Goal: Contribute content: Add original content to the website for others to see

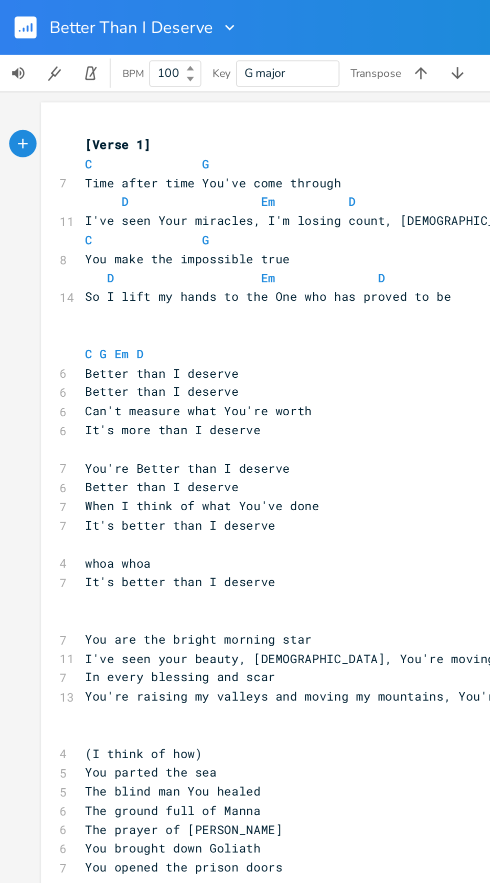
scroll to position [0, 0]
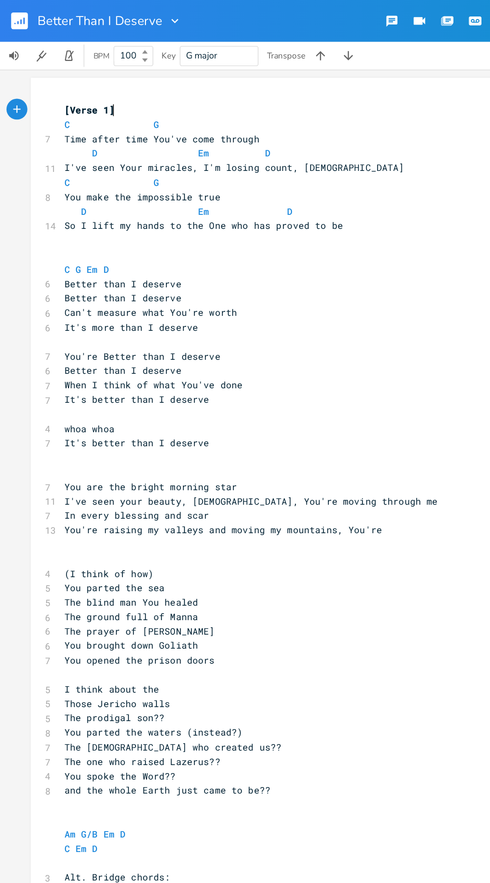
click at [172, 44] on span "G major" at bounding box center [156, 39] width 47 height 13
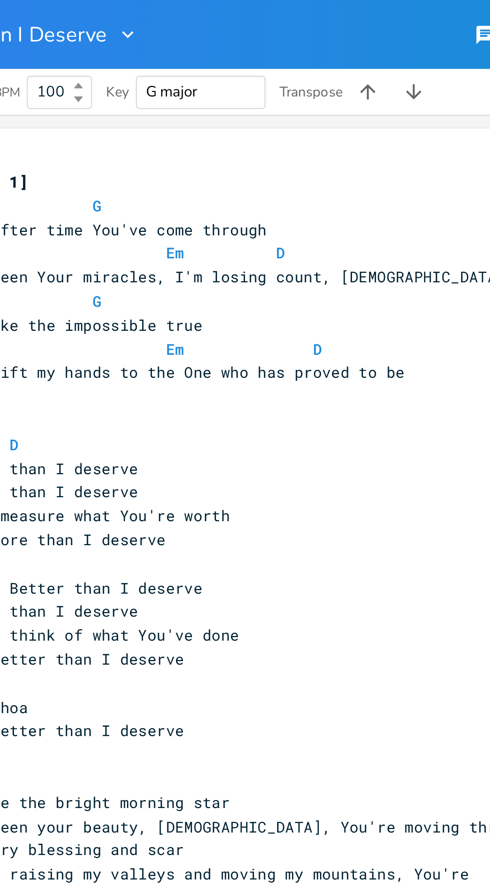
type input "C"
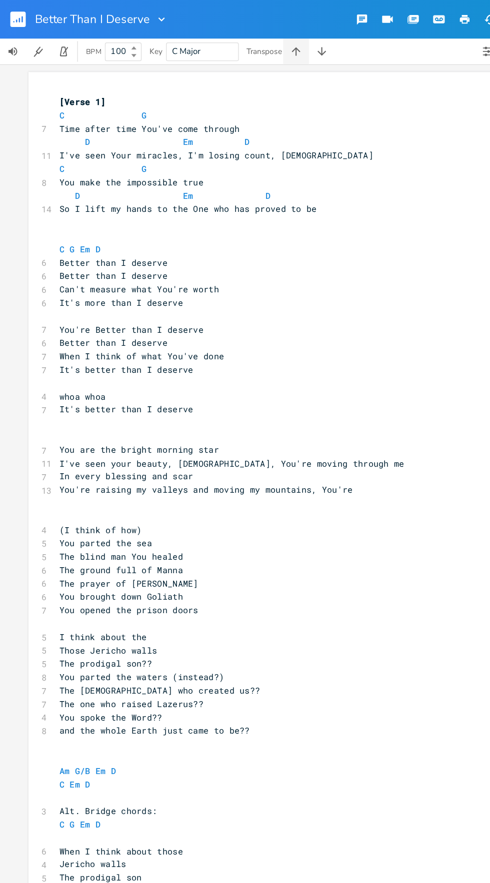
click at [222, 42] on button "button" at bounding box center [230, 40] width 20 height 20
click at [250, 40] on icon "button" at bounding box center [249, 39] width 6 height 6
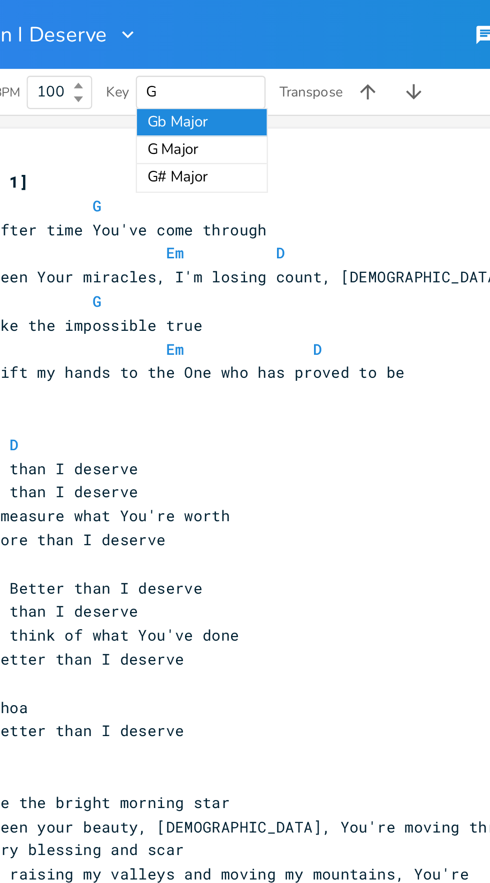
scroll to position [0, 0]
type input "G Major"
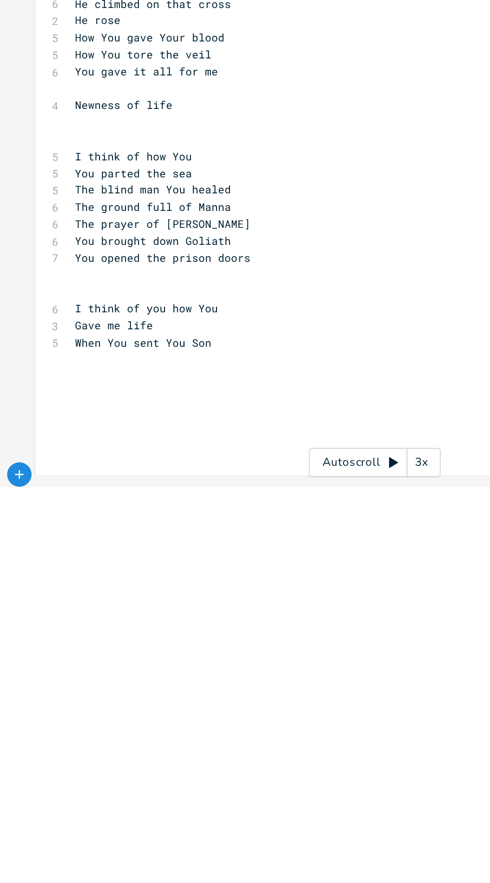
scroll to position [182, 0]
click at [53, 831] on pre "​" at bounding box center [224, 836] width 361 height 10
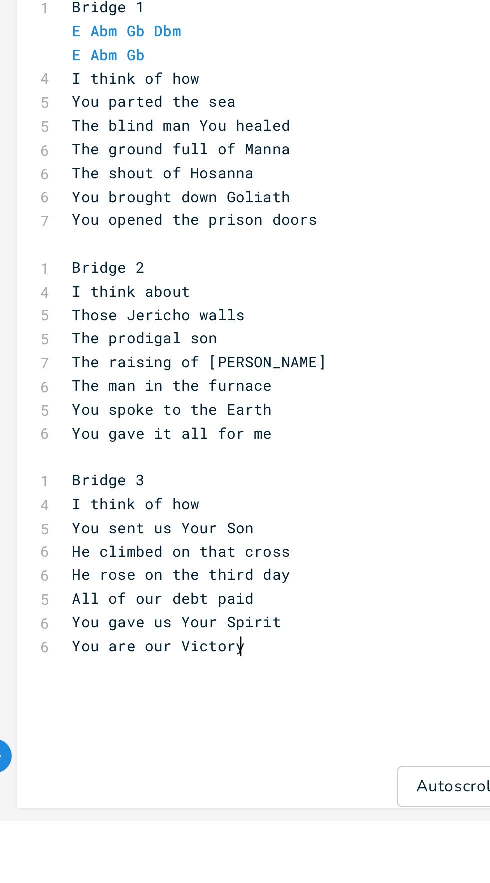
scroll to position [48, 0]
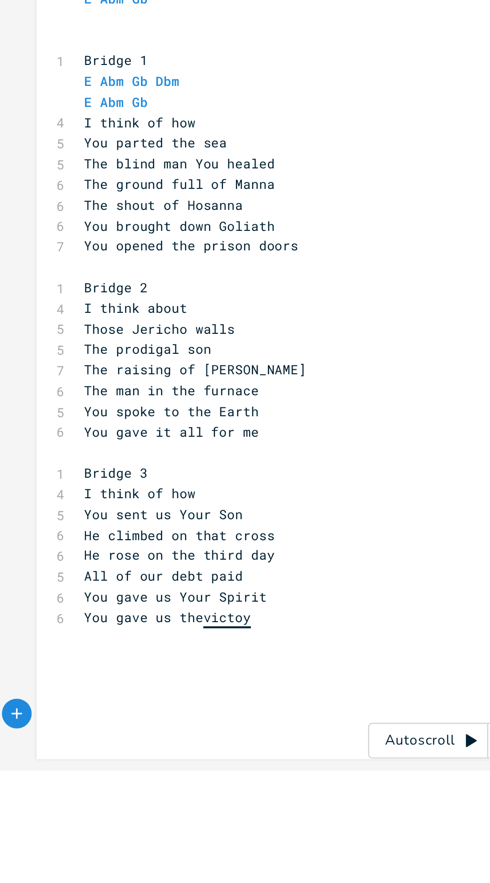
type textarea "gave us the victory"
click at [72, 687] on span "The man in the furnace" at bounding box center [90, 691] width 88 height 9
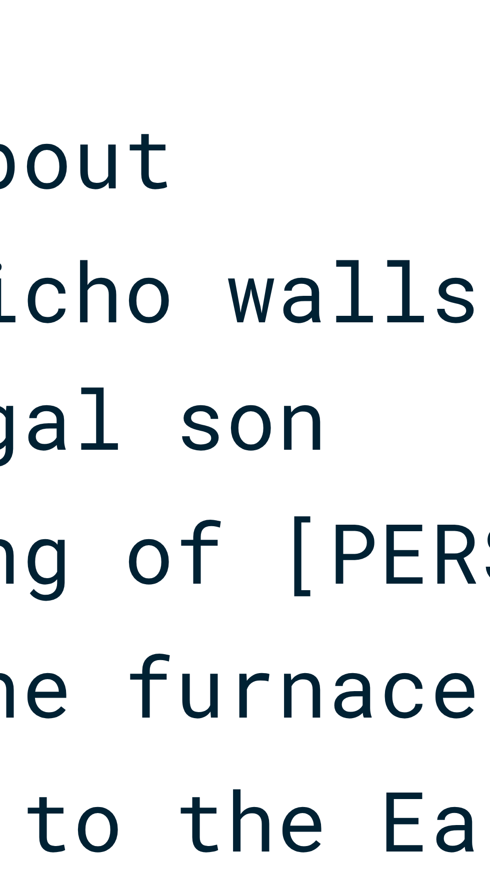
type textarea "[PERSON_NAME]"
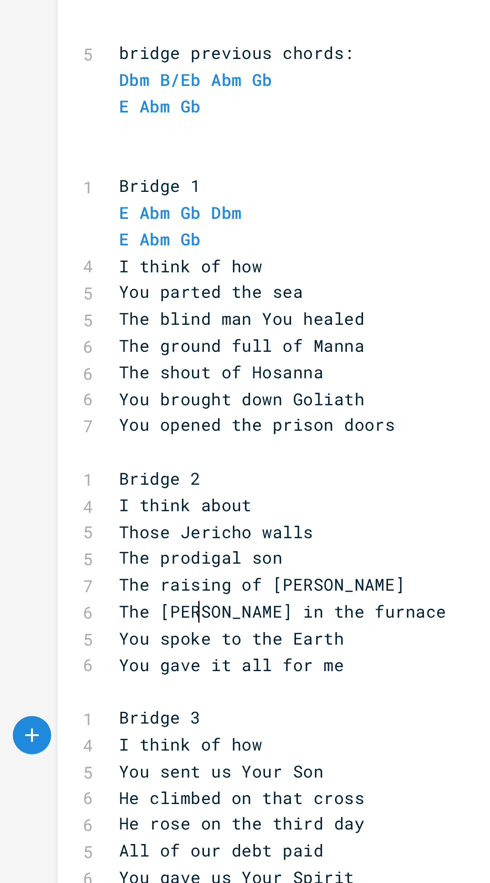
click at [62, 687] on span "The [PERSON_NAME] in the furnace" at bounding box center [110, 691] width 128 height 9
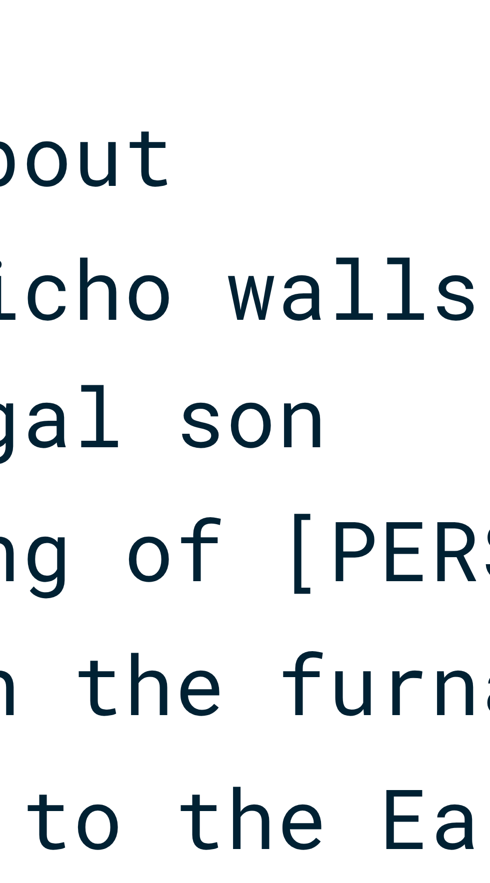
type textarea "f"
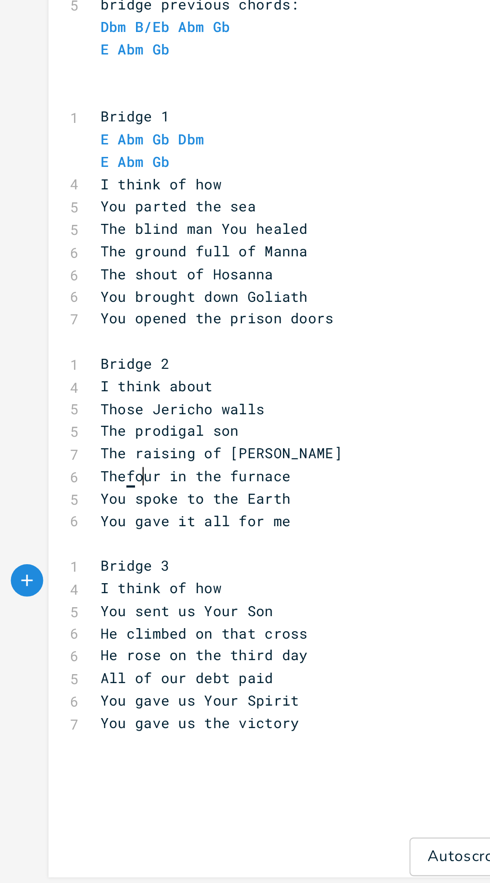
scroll to position [74, 0]
click at [112, 728] on pre "Bridge 3" at bounding box center [224, 733] width 361 height 10
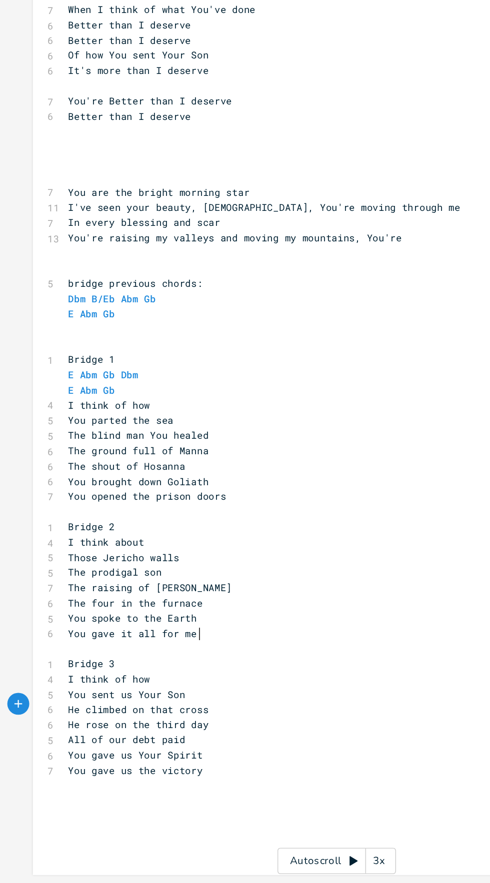
scroll to position [0, 0]
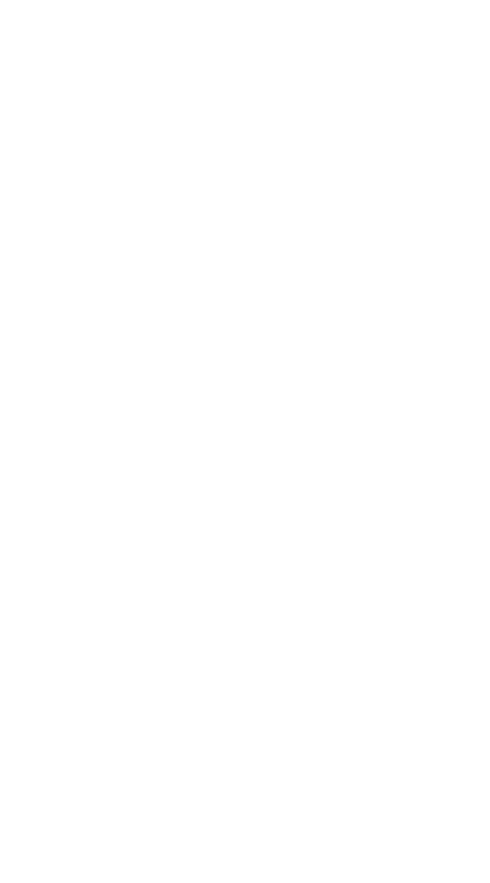
type textarea "- maybe change"
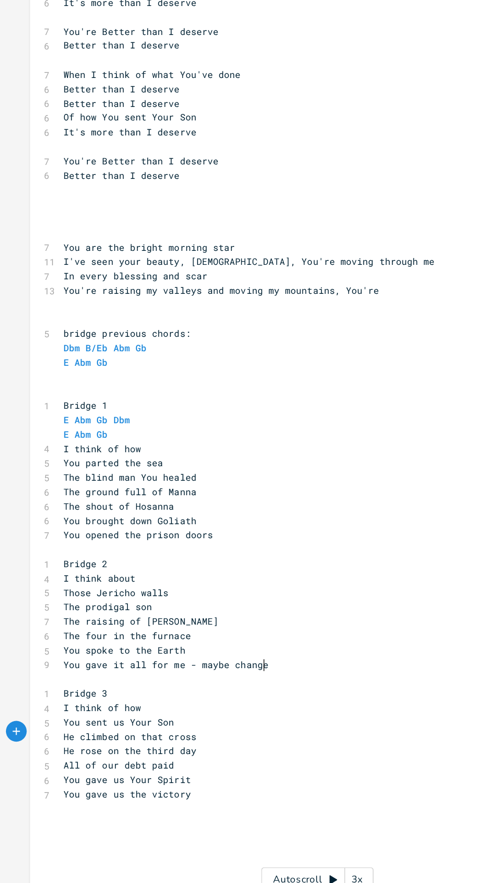
click at [231, 787] on div "xxxxxxxxxx [Verse 1] E B 7 Time after time You've come through Gb Abm Gb 11 I'v…" at bounding box center [237, 475] width 386 height 809
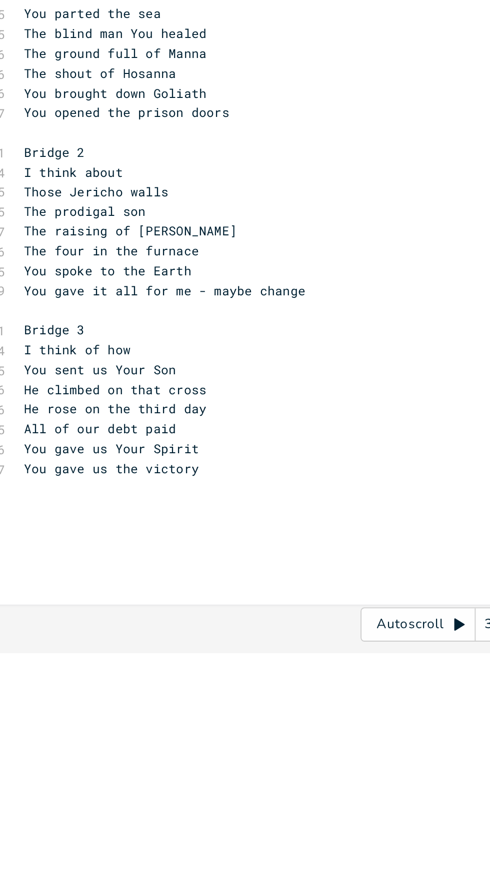
click at [12, 761] on span "All of our debt paid" at bounding box center [52, 765] width 80 height 9
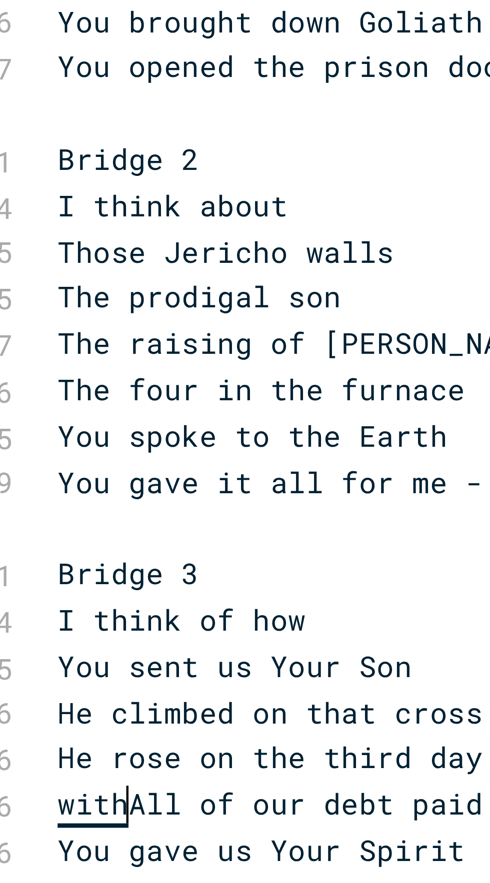
type textarea "with"
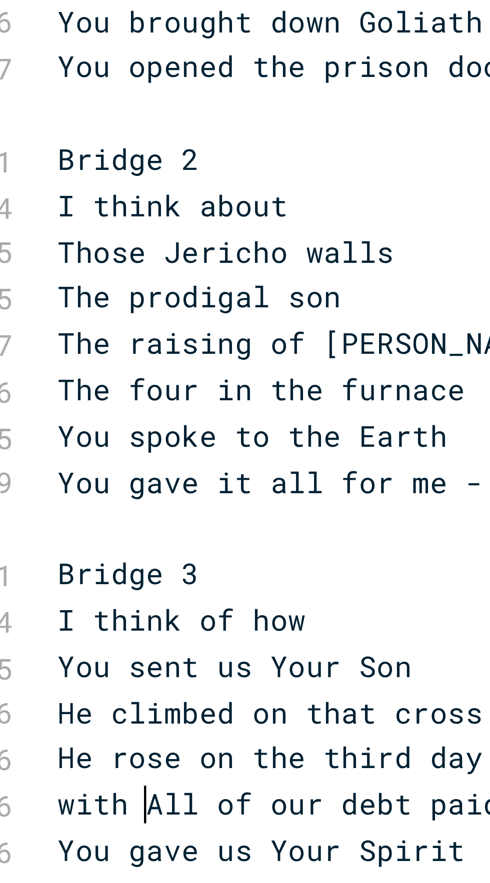
click at [13, 781] on span "with All of our debt paid" at bounding box center [63, 785] width 100 height 9
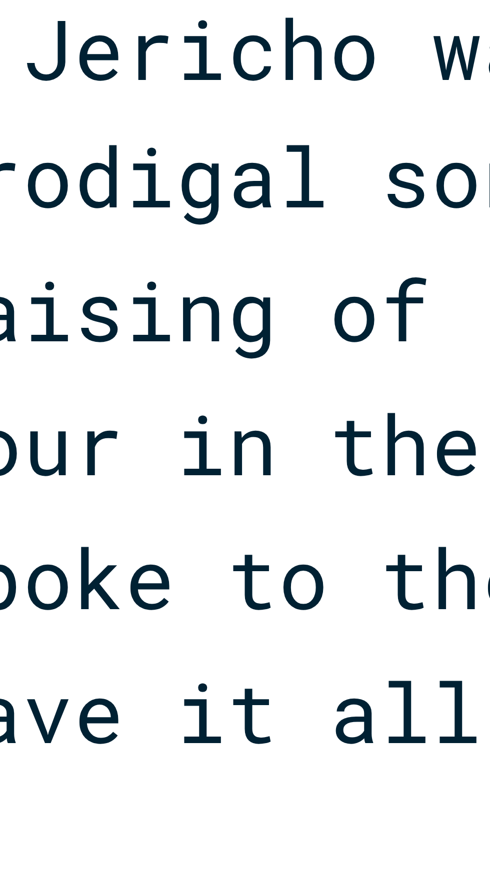
type textarea "W"
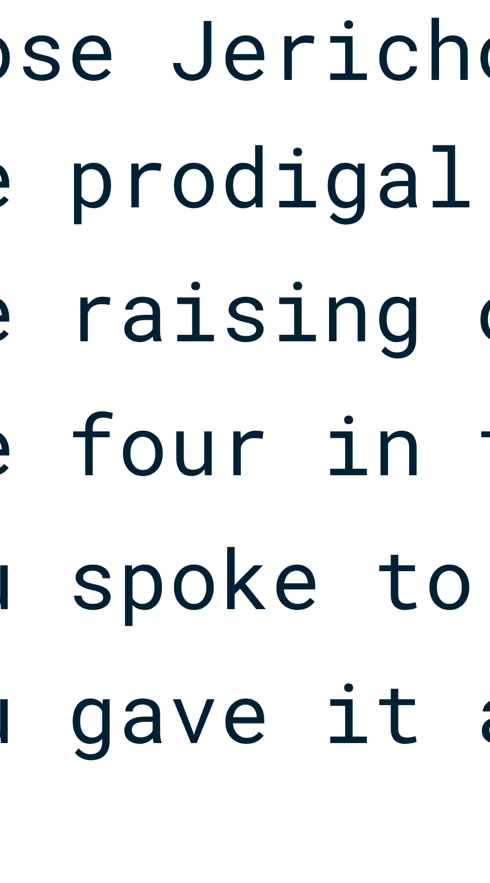
click at [52, 781] on span "W ith All of our debt paid" at bounding box center [83, 785] width 100 height 9
type textarea "a"
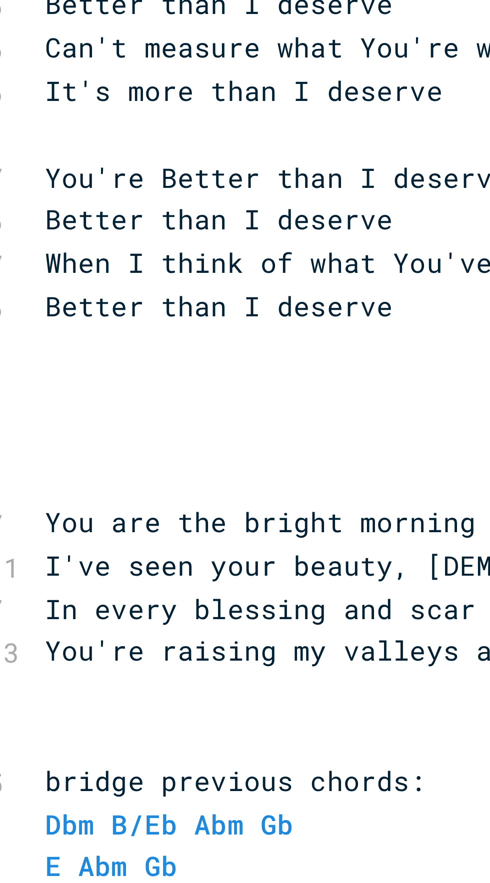
click at [47, 289] on span "Better than I deserve" at bounding box center [88, 286] width 84 height 9
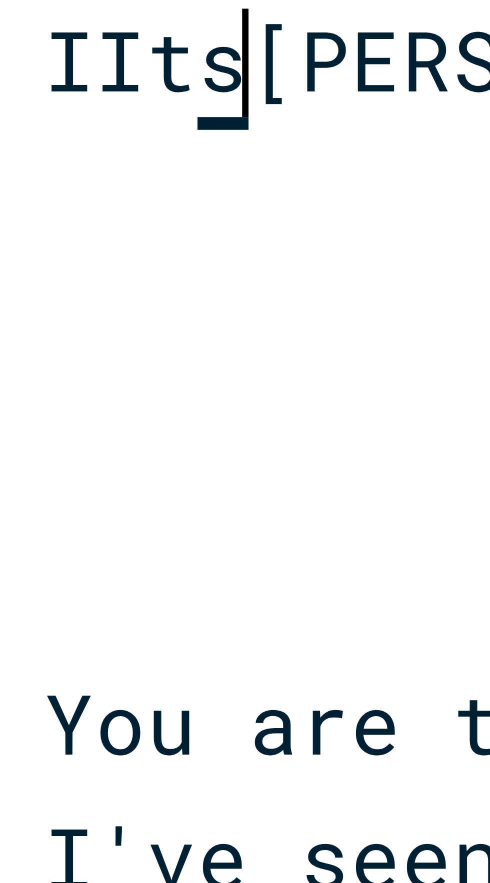
type textarea "IIts"
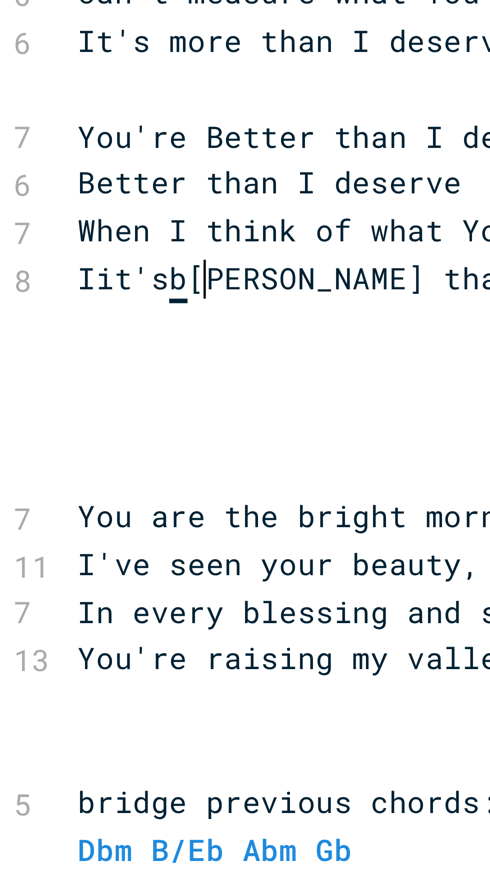
scroll to position [0, 17]
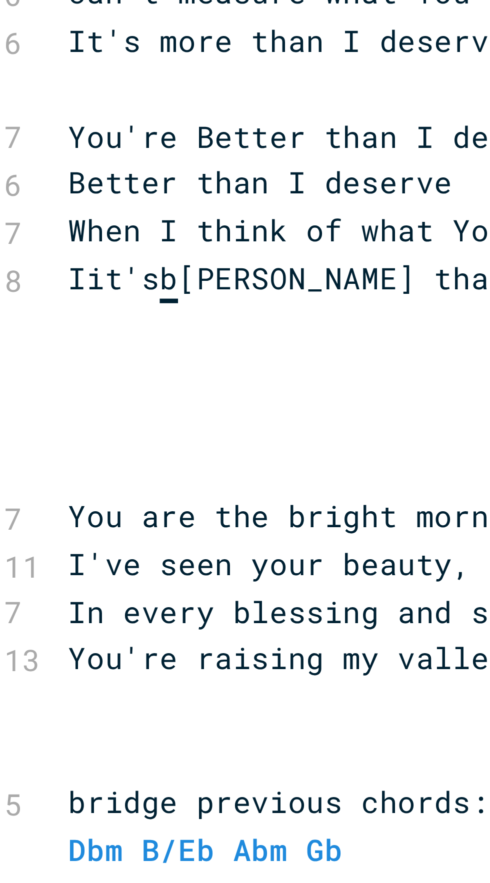
click at [29, 287] on span "Iit's b [PERSON_NAME] than I deserve" at bounding box center [97, 286] width 136 height 9
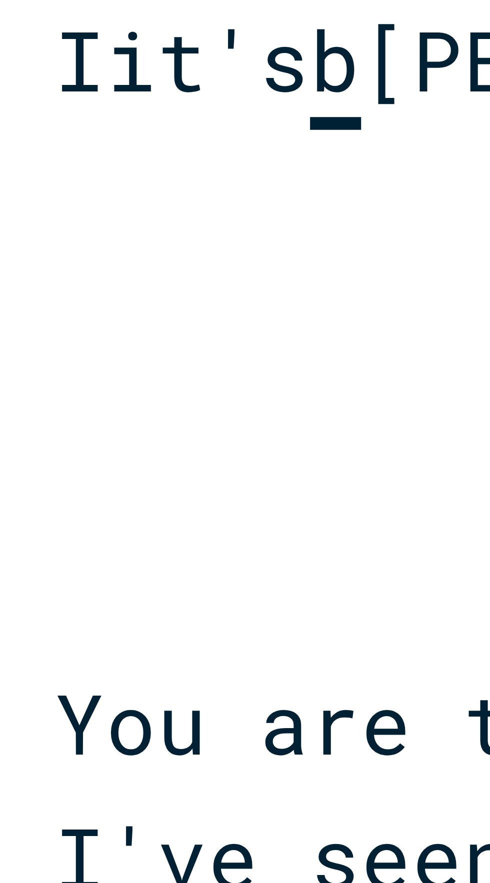
scroll to position [0, 4]
click at [46, 286] on span "Iit's b [PERSON_NAME] than I deserve" at bounding box center [110, 286] width 136 height 9
type textarea "it's"
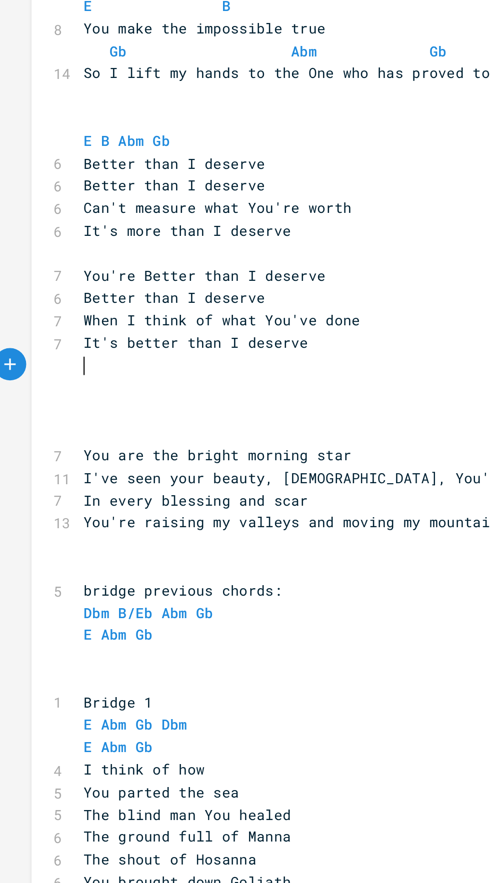
scroll to position [0, 0]
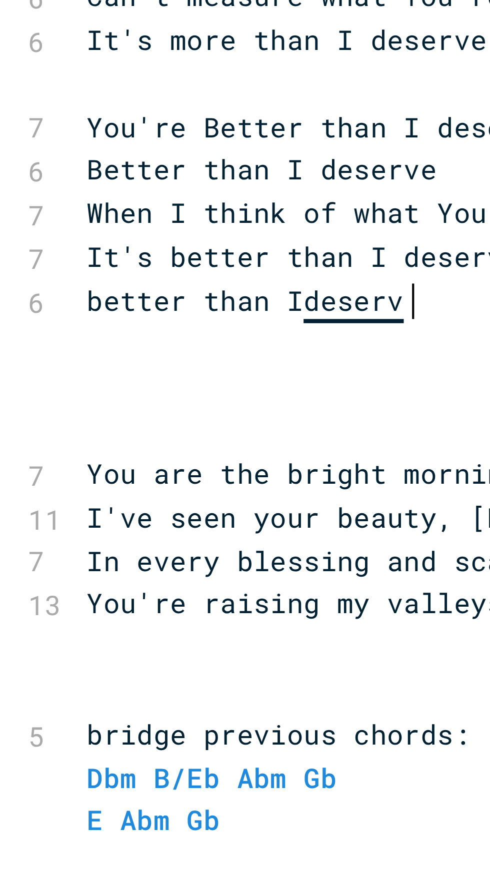
type textarea "better than I deserve"
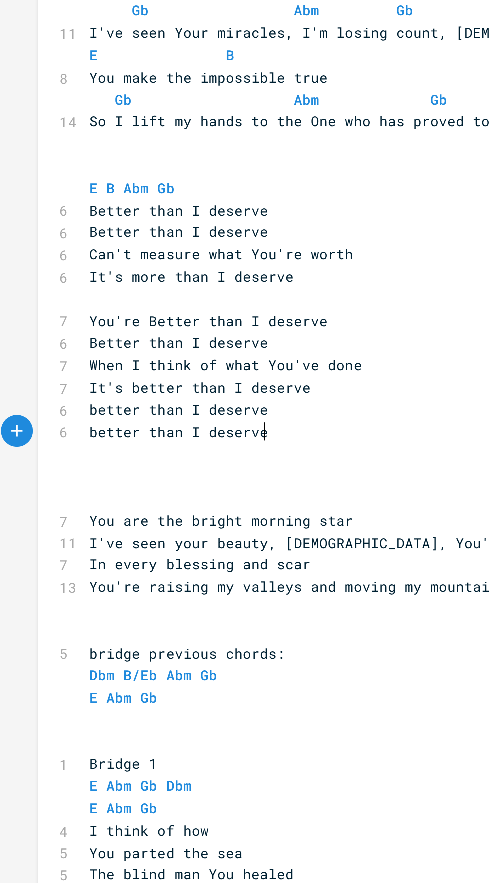
scroll to position [0, 3]
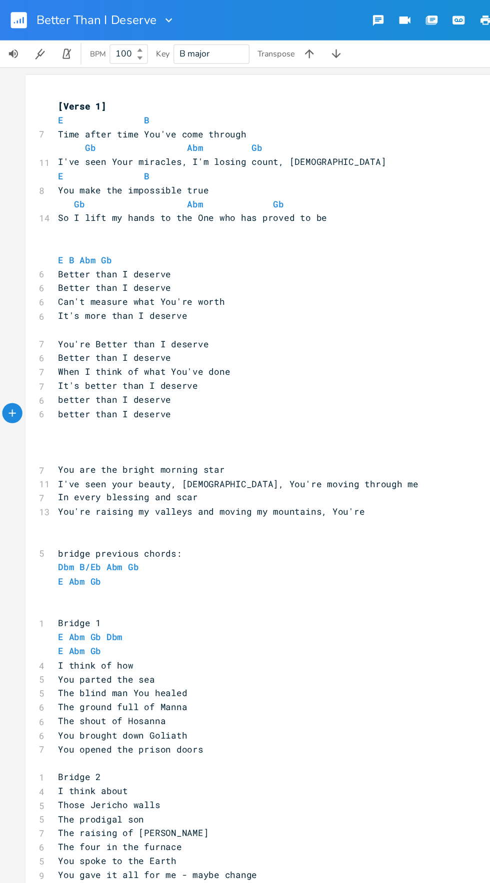
type textarea "better than I deserve"
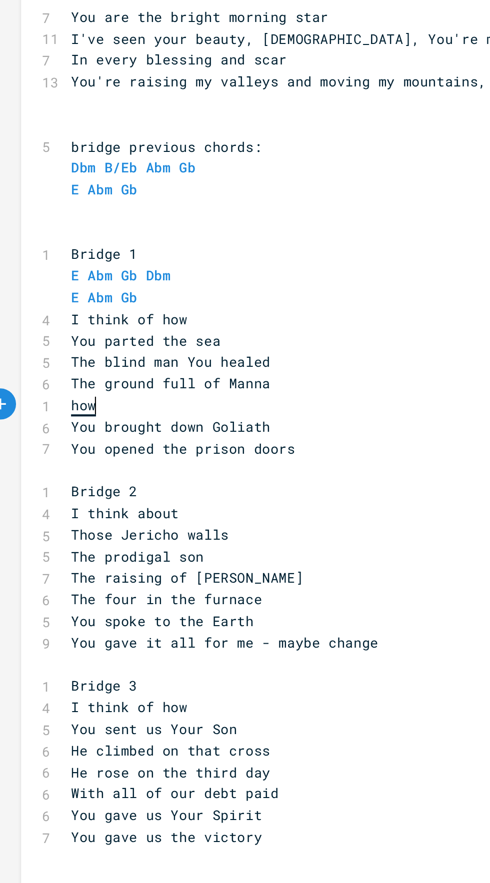
type textarea "how"
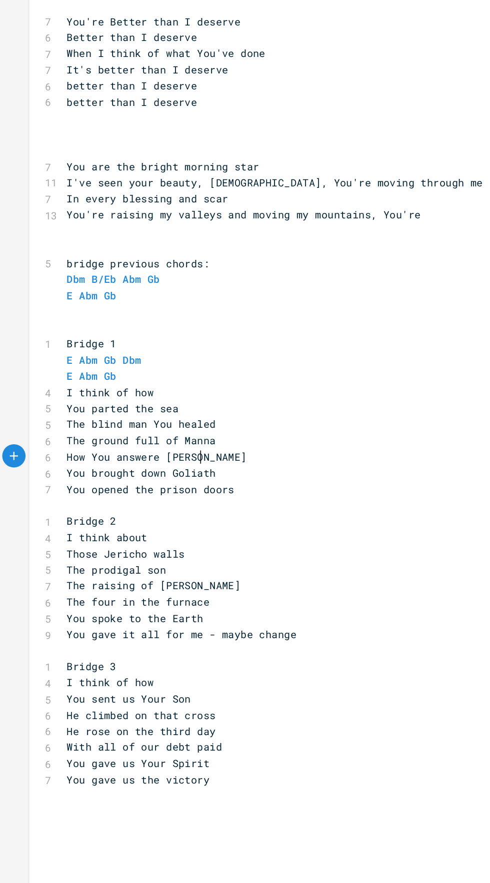
scroll to position [0, 4]
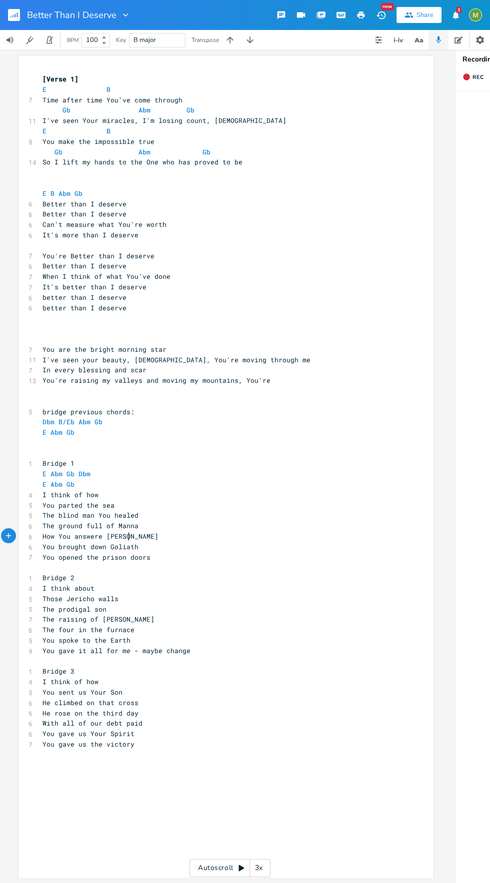
type textarea "How You answere [PERSON_NAME]"
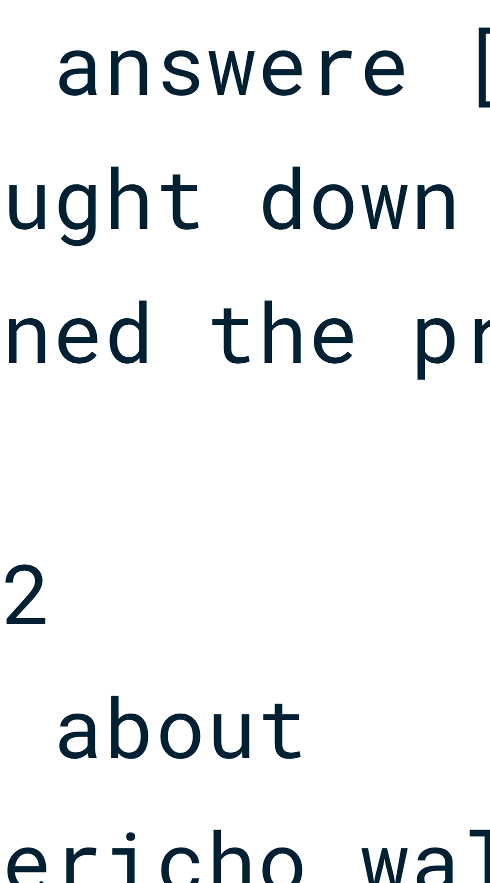
scroll to position [0, 10]
click at [90, 537] on span "How You answere [PERSON_NAME]" at bounding box center [94, 536] width 116 height 9
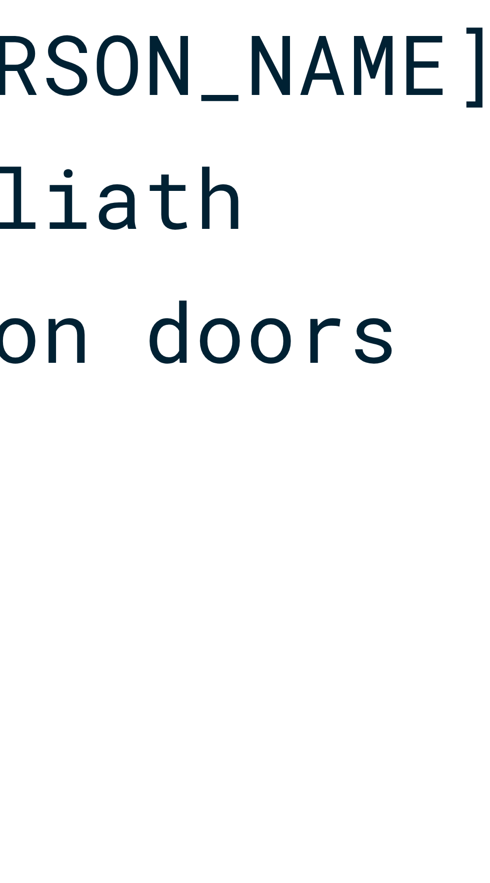
click at [140, 536] on pre "How You answere [PERSON_NAME]" at bounding box center [214, 536] width 361 height 10
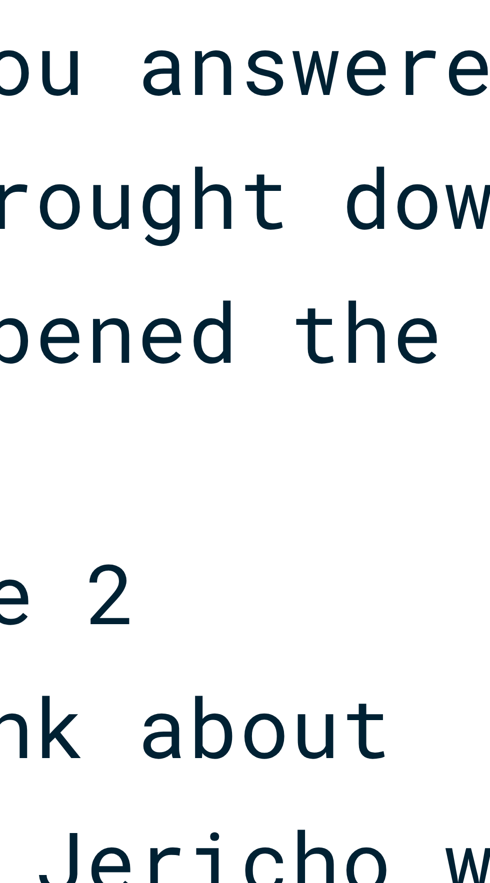
click at [101, 536] on span "How You answere [PERSON_NAME]" at bounding box center [104, 536] width 116 height 9
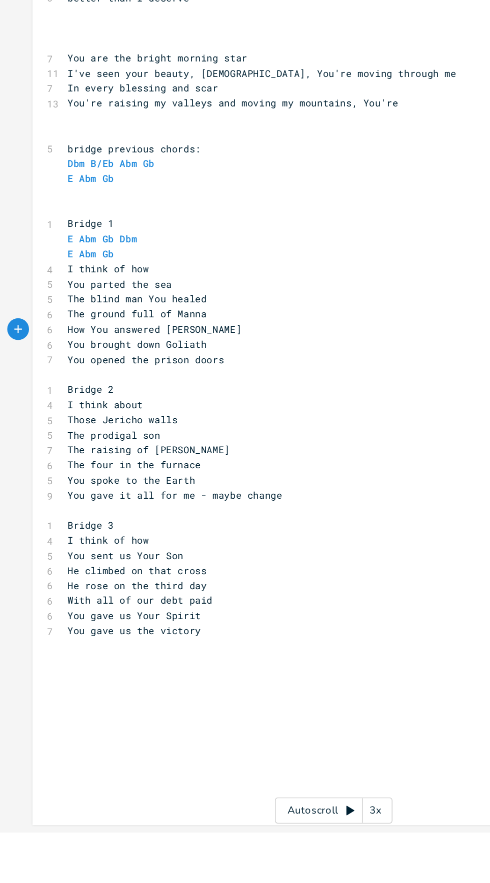
scroll to position [0, 0]
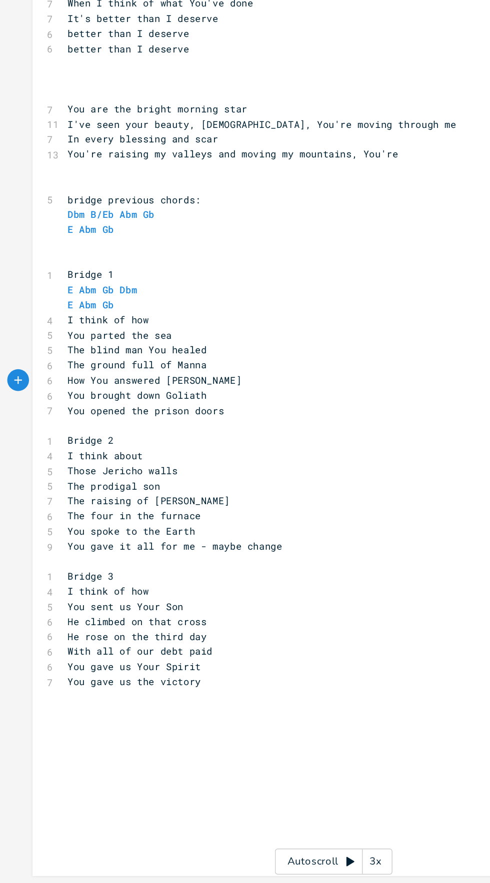
type textarea "d"
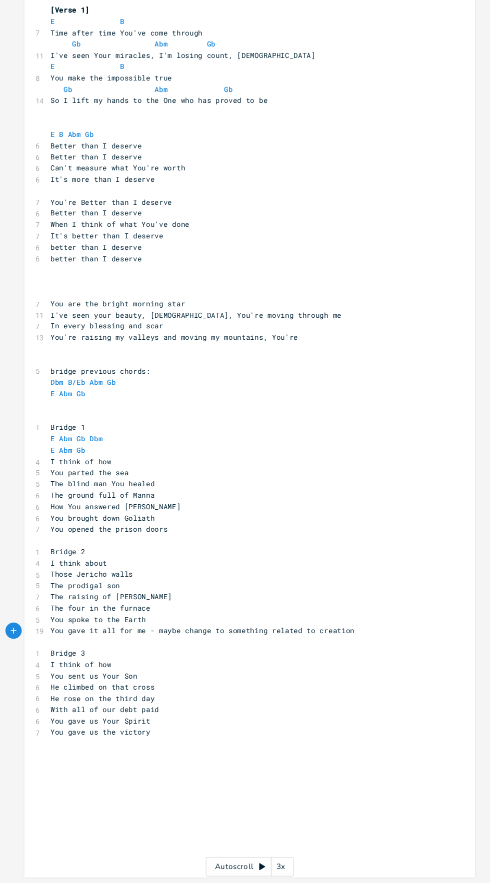
scroll to position [71, 0]
type textarea "to something related to creation"
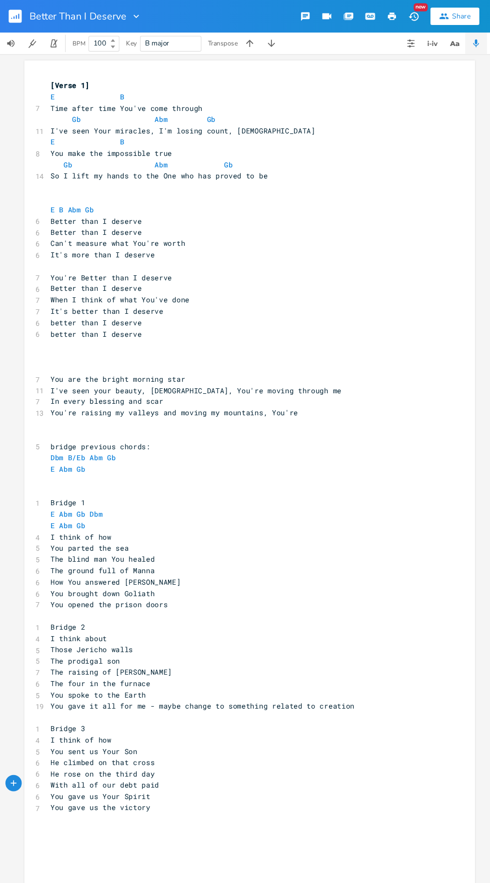
scroll to position [0, 0]
